Goal: Navigation & Orientation: Understand site structure

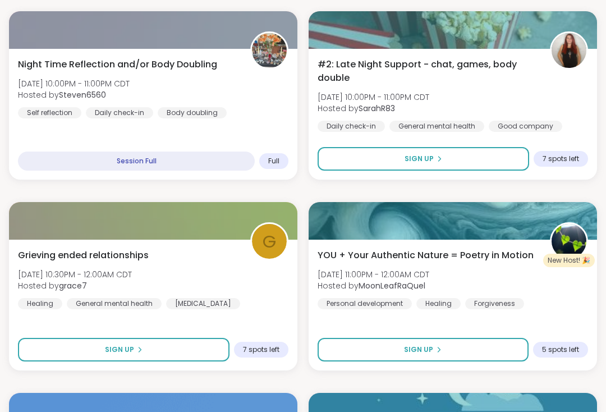
scroll to position [1117, 0]
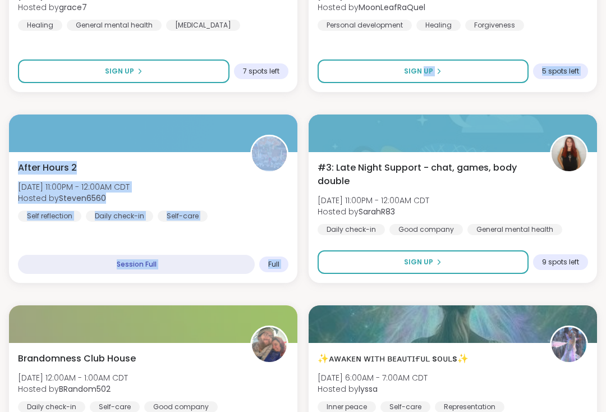
scroll to position [1389, 0]
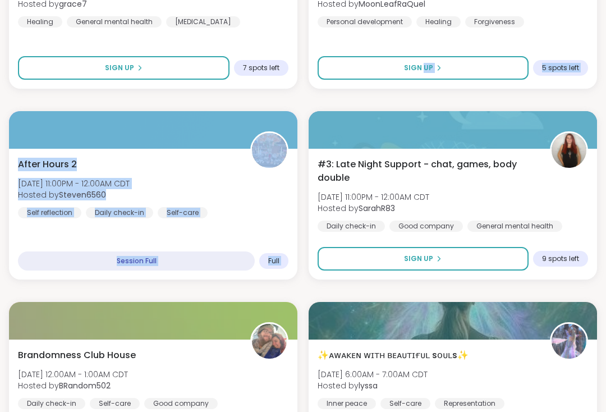
click at [558, 204] on div "#3: Late Night Support - chat, games, body double [DATE] 11:00PM - 12:00AM CDT …" at bounding box center [453, 195] width 270 height 74
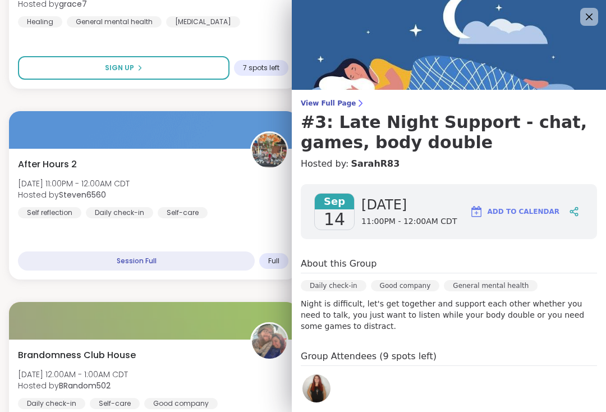
click at [590, 12] on icon at bounding box center [588, 16] width 13 height 13
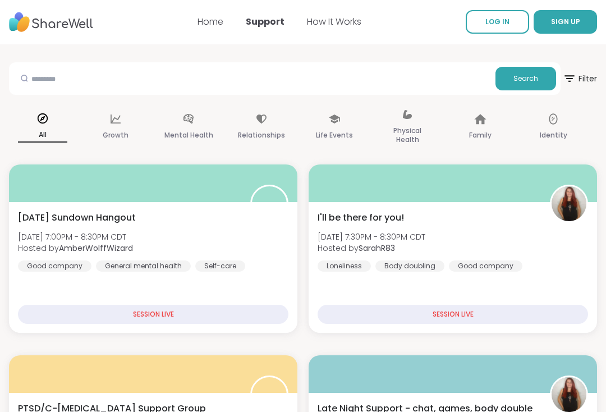
scroll to position [0, 0]
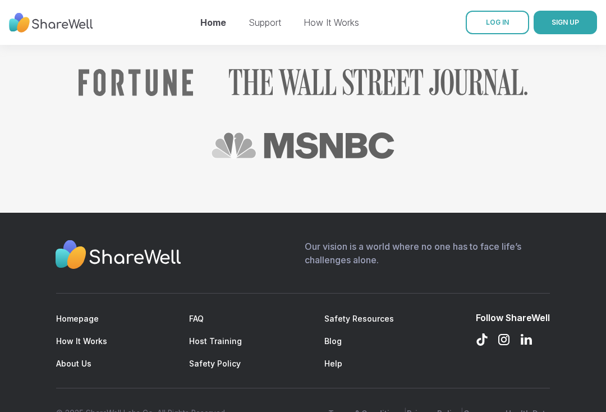
scroll to position [1341, 0]
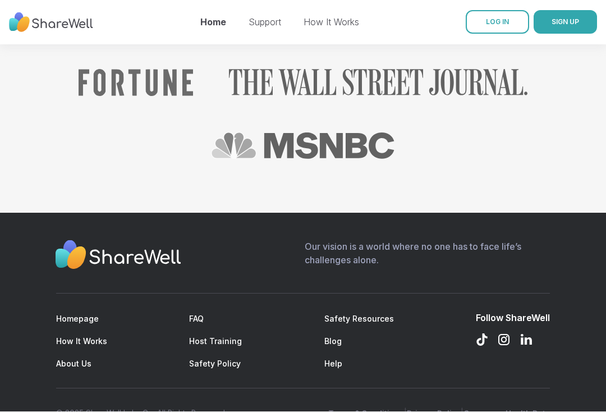
click at [339, 337] on link "Blog" at bounding box center [332, 342] width 17 height 10
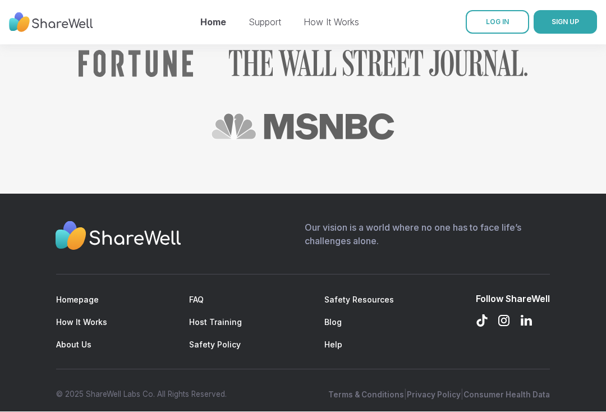
click at [76, 340] on link "About Us" at bounding box center [73, 345] width 35 height 10
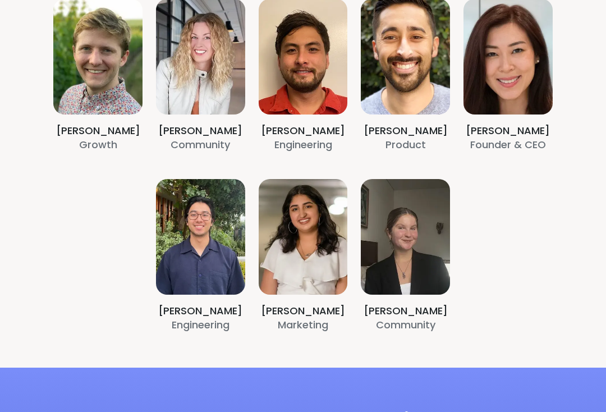
scroll to position [299, 0]
click at [421, 310] on section "[PERSON_NAME] Growth [PERSON_NAME] Community [PERSON_NAME] Engineering [PERSON_…" at bounding box center [303, 165] width 606 height 405
click at [524, 129] on section "[PERSON_NAME] Growth [PERSON_NAME] Community [PERSON_NAME] Engineering [PERSON_…" at bounding box center [303, 165] width 606 height 405
click at [535, 143] on section "[PERSON_NAME] Growth [PERSON_NAME] Community [PERSON_NAME] Engineering [PERSON_…" at bounding box center [303, 165] width 606 height 405
click at [420, 143] on section "[PERSON_NAME] Growth [PERSON_NAME] Community [PERSON_NAME] Engineering [PERSON_…" at bounding box center [303, 165] width 606 height 405
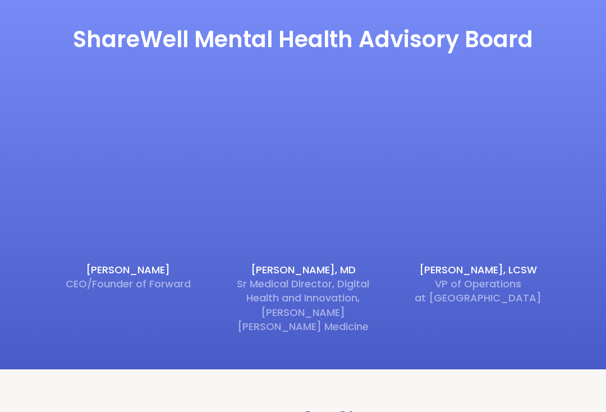
scroll to position [681, 0]
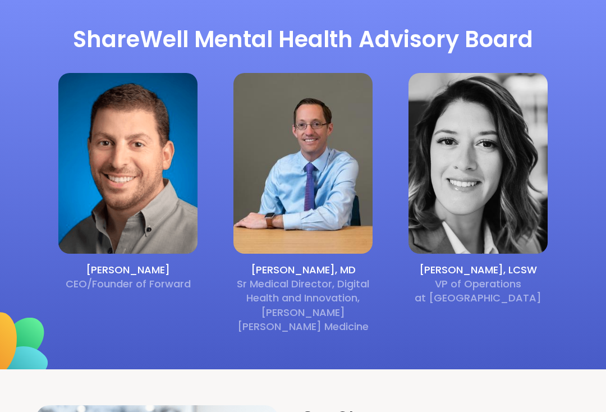
click at [483, 270] on h4 "[PERSON_NAME], LCSW" at bounding box center [477, 270] width 139 height 14
click at [325, 270] on h4 "[PERSON_NAME], MD" at bounding box center [302, 270] width 139 height 14
click at [149, 252] on img at bounding box center [127, 163] width 139 height 181
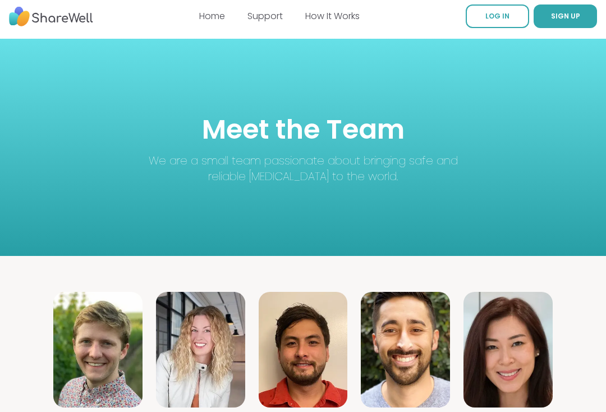
scroll to position [0, 0]
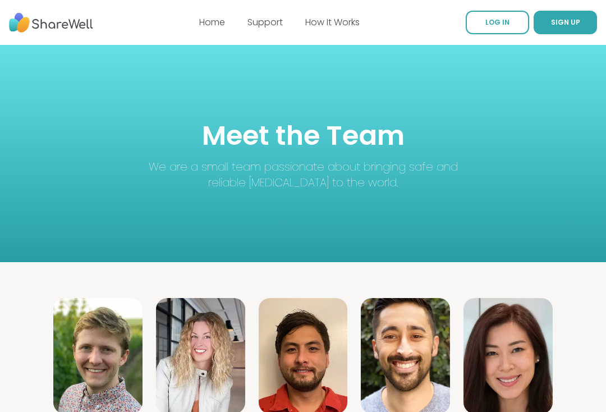
click at [337, 24] on link "How It Works" at bounding box center [332, 22] width 54 height 13
